Goal: Register for event/course

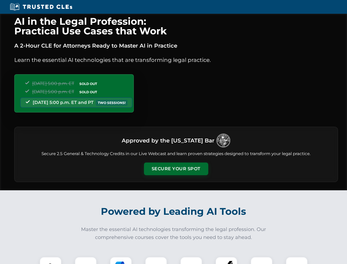
click at [176, 169] on button "Secure Your Spot" at bounding box center [176, 168] width 64 height 13
click at [51, 260] on img at bounding box center [51, 268] width 16 height 16
click at [86, 260] on div at bounding box center [86, 268] width 22 height 22
